Goal: Information Seeking & Learning: Learn about a topic

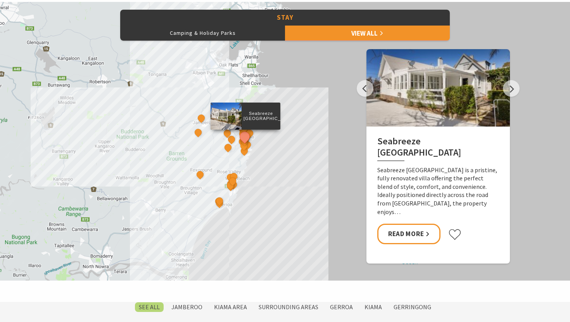
scroll to position [353, 0]
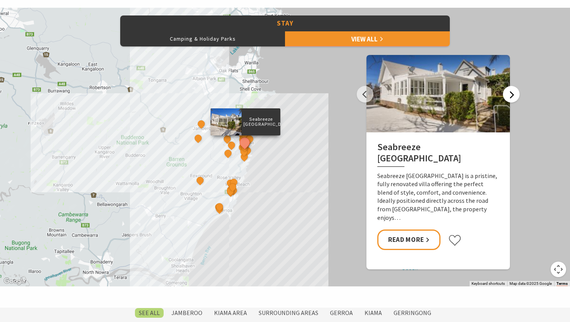
click at [507, 95] on button "Next" at bounding box center [511, 94] width 17 height 17
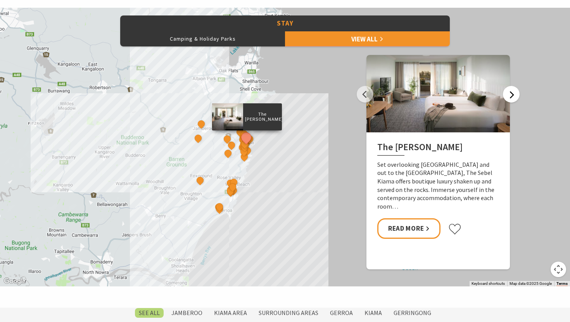
click at [507, 95] on button "Next" at bounding box center [511, 94] width 17 height 17
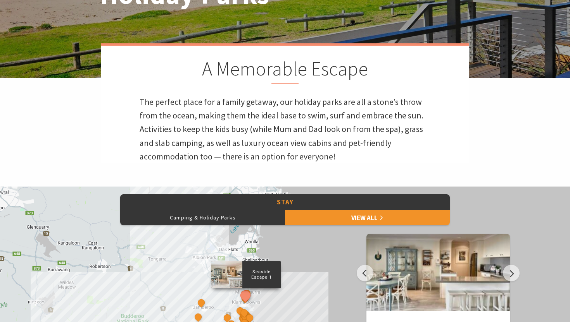
scroll to position [176, 0]
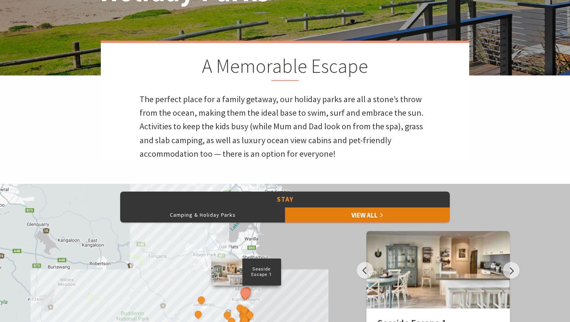
click at [322, 212] on link "View All" at bounding box center [367, 215] width 165 height 16
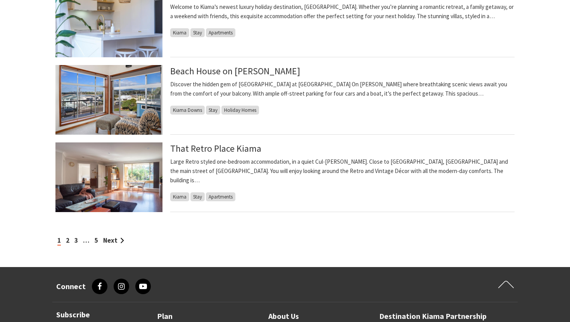
scroll to position [872, 0]
